Goal: Task Accomplishment & Management: Use online tool/utility

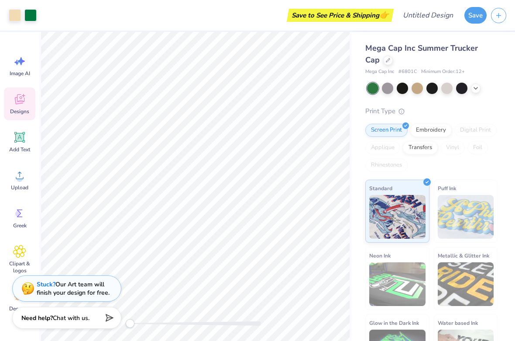
click at [19, 105] on icon at bounding box center [19, 99] width 13 height 13
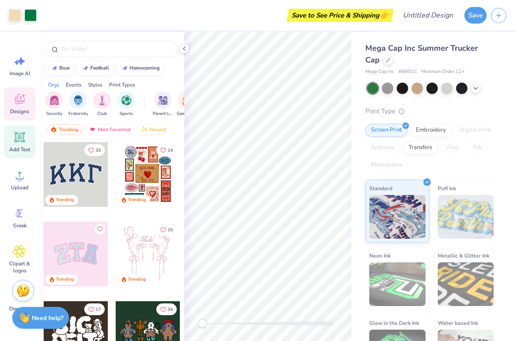
click at [27, 138] on div "Add Text" at bounding box center [19, 141] width 31 height 33
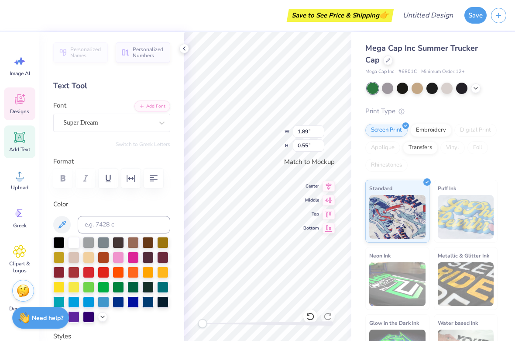
click at [17, 109] on span "Designs" at bounding box center [19, 111] width 19 height 7
click at [150, 120] on div "Golden Hills DEMO" at bounding box center [108, 123] width 92 height 14
click at [94, 101] on div "Font Golden Hills DEMO" at bounding box center [111, 115] width 117 height 31
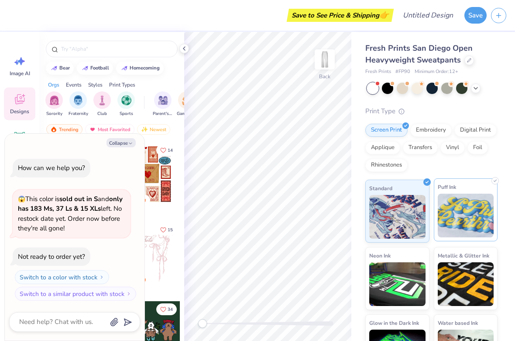
click at [446, 202] on img at bounding box center [466, 215] width 56 height 44
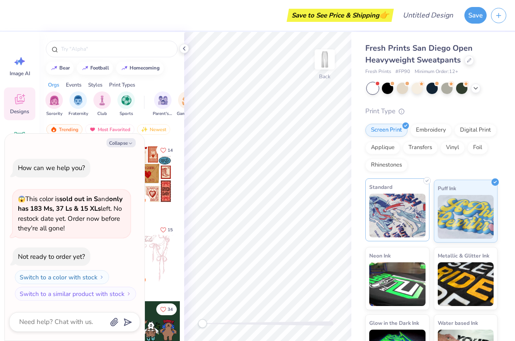
click at [401, 229] on img at bounding box center [397, 215] width 56 height 44
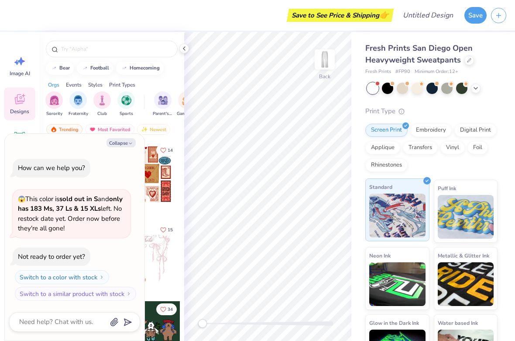
scroll to position [36, 0]
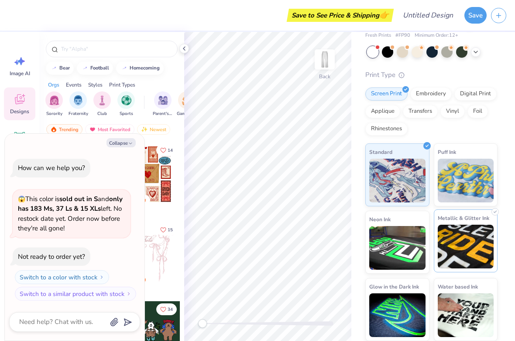
click at [471, 238] on img at bounding box center [466, 246] width 56 height 44
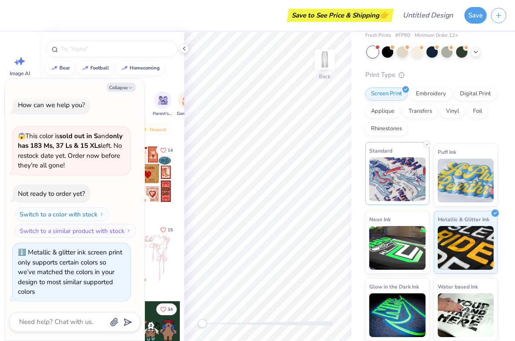
click at [417, 194] on img at bounding box center [397, 179] width 56 height 44
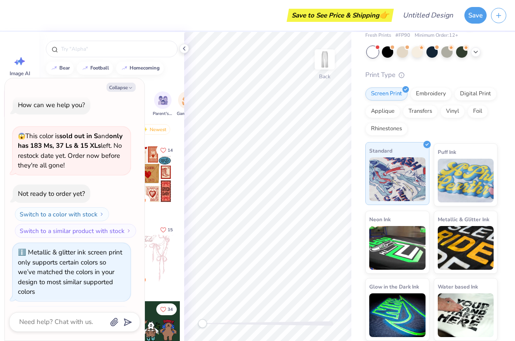
scroll to position [61, 0]
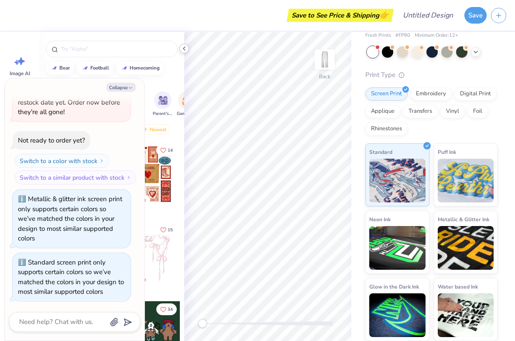
click at [187, 48] on icon at bounding box center [184, 48] width 7 height 7
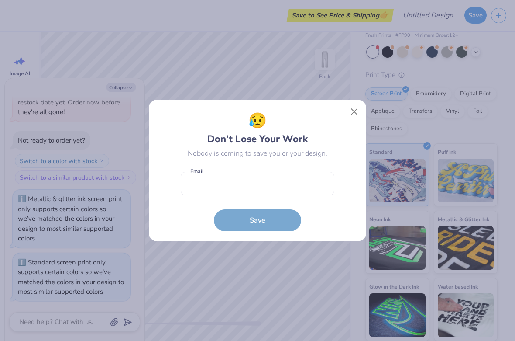
type textarea "x"
